Goal: Information Seeking & Learning: Learn about a topic

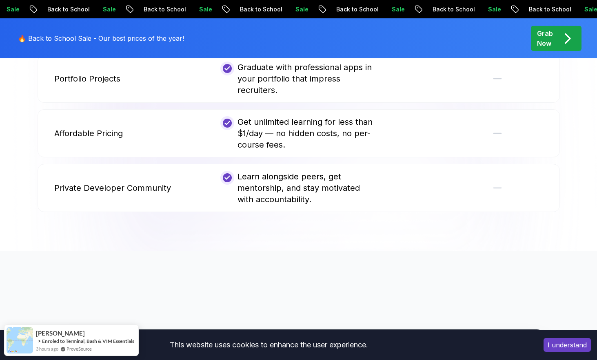
scroll to position [1925, 0]
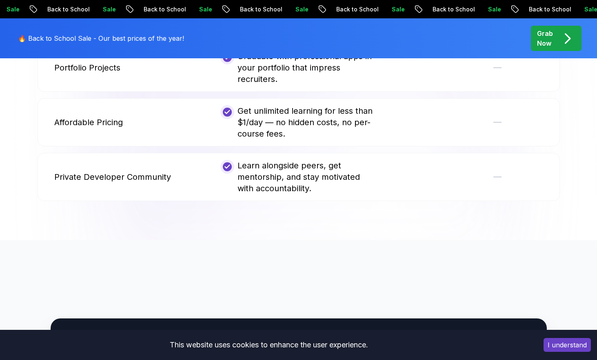
click at [561, 41] on icon "pre-order" at bounding box center [567, 39] width 16 height 16
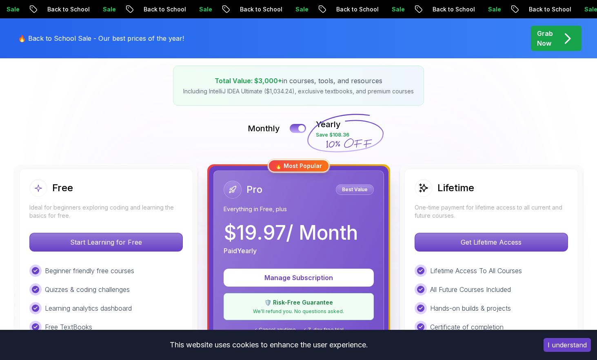
scroll to position [133, 0]
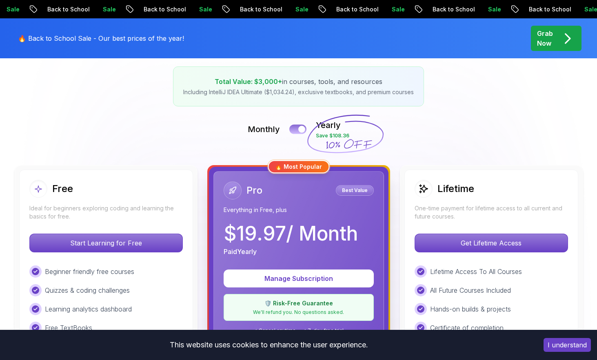
click at [302, 127] on div at bounding box center [301, 129] width 7 height 7
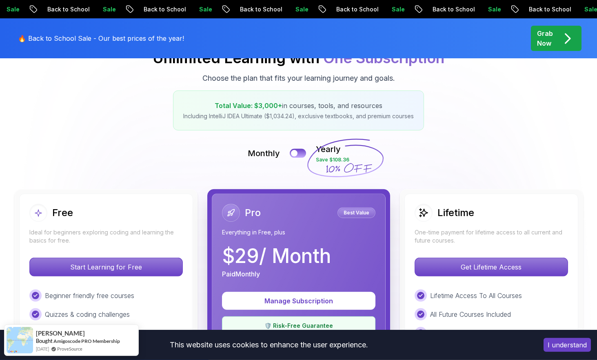
scroll to position [0, 0]
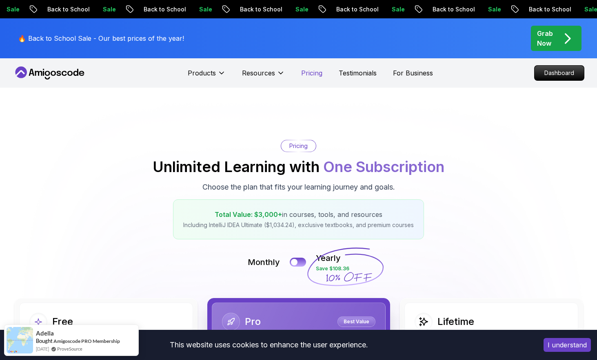
click at [308, 75] on p "Pricing" at bounding box center [311, 73] width 21 height 10
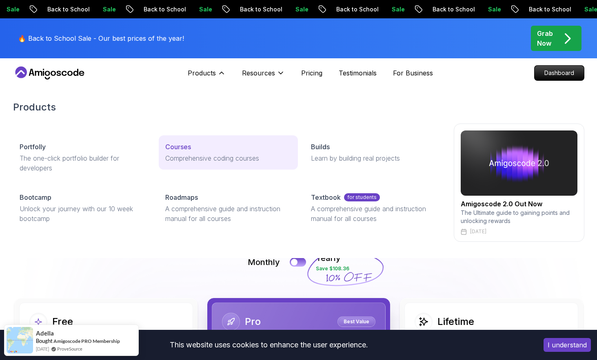
click at [174, 142] on p "Courses" at bounding box center [178, 147] width 26 height 10
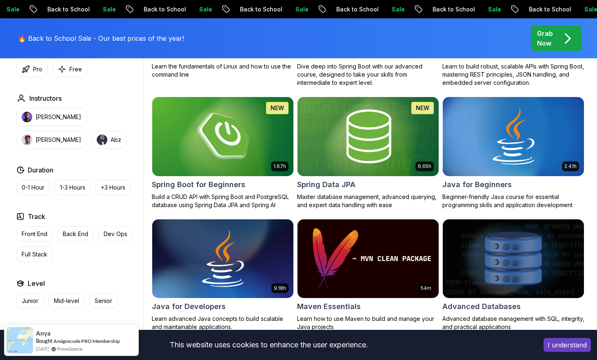
scroll to position [349, 0]
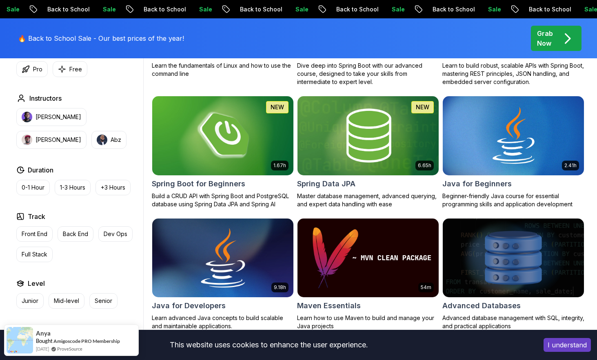
click at [228, 264] on img at bounding box center [223, 258] width 148 height 83
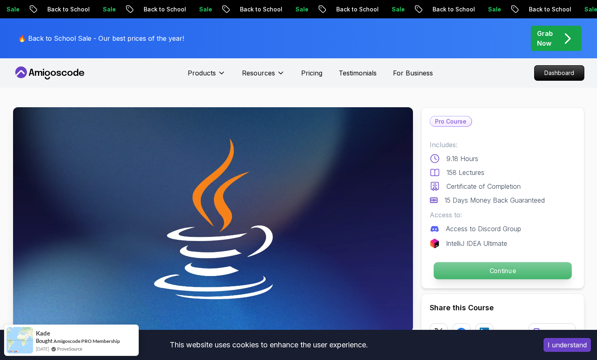
click at [487, 268] on p "Continue" at bounding box center [502, 270] width 138 height 17
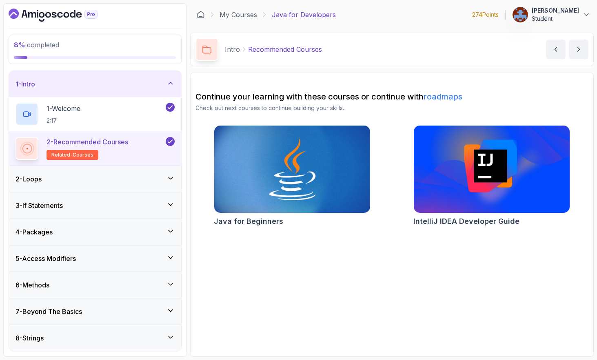
click at [120, 181] on div "2 - Loops" at bounding box center [95, 179] width 159 height 10
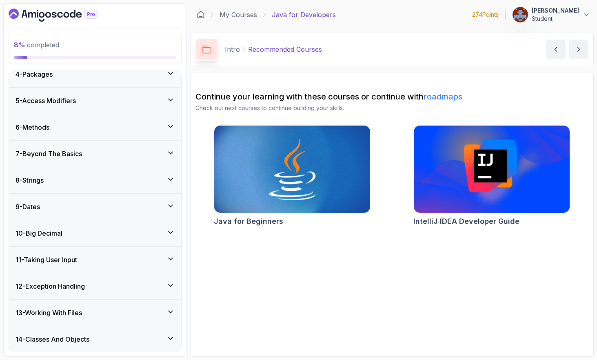
scroll to position [194, 0]
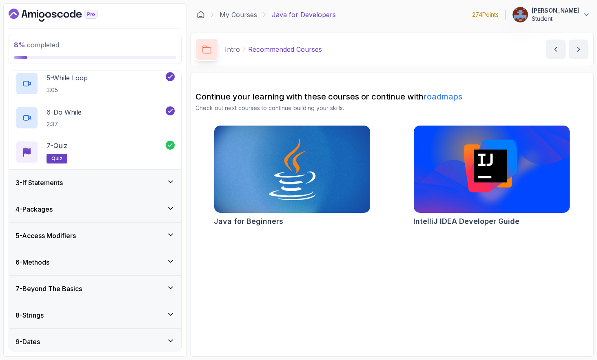
click at [110, 187] on div "3 - If Statements" at bounding box center [95, 183] width 172 height 26
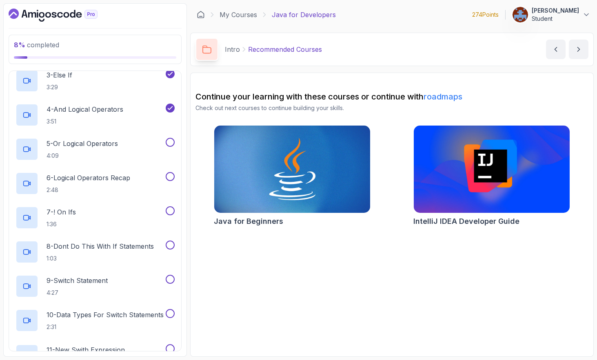
scroll to position [155, 0]
